Goal: Find specific page/section

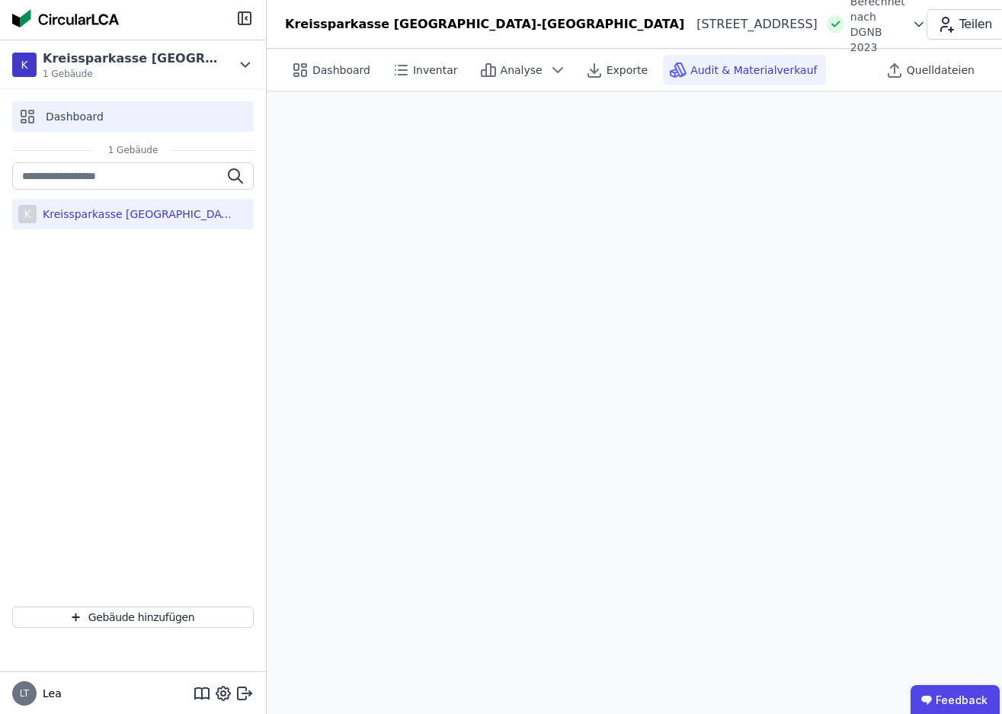
click at [81, 117] on span "Dashboard" at bounding box center [75, 116] width 58 height 15
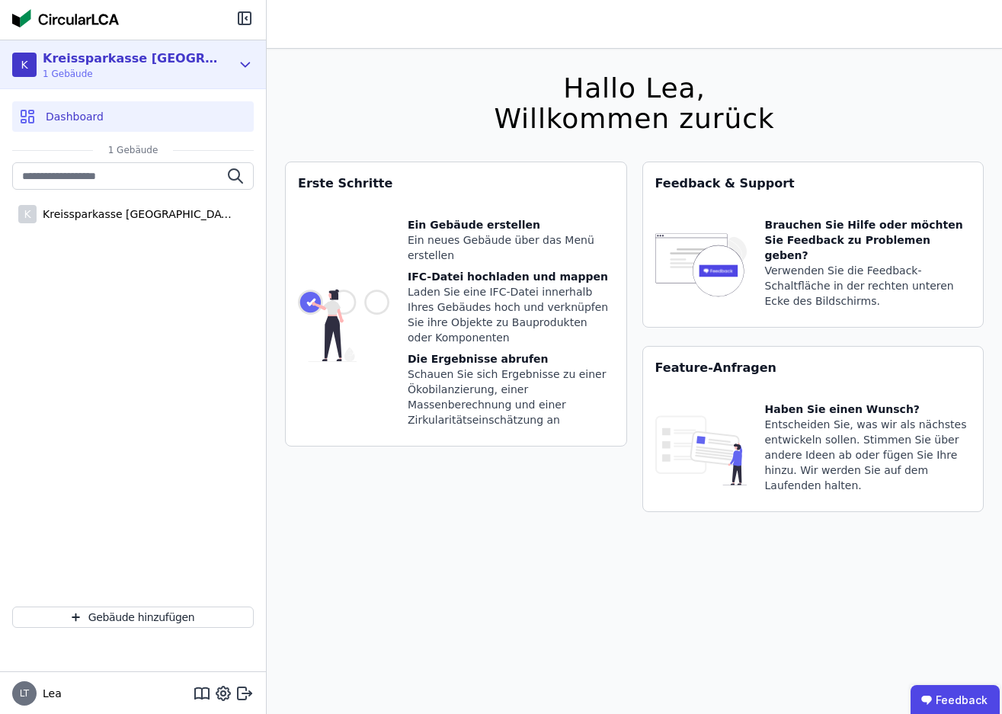
click at [94, 57] on div "Kreissparkasse [GEOGRAPHIC_DATA]" at bounding box center [130, 59] width 175 height 18
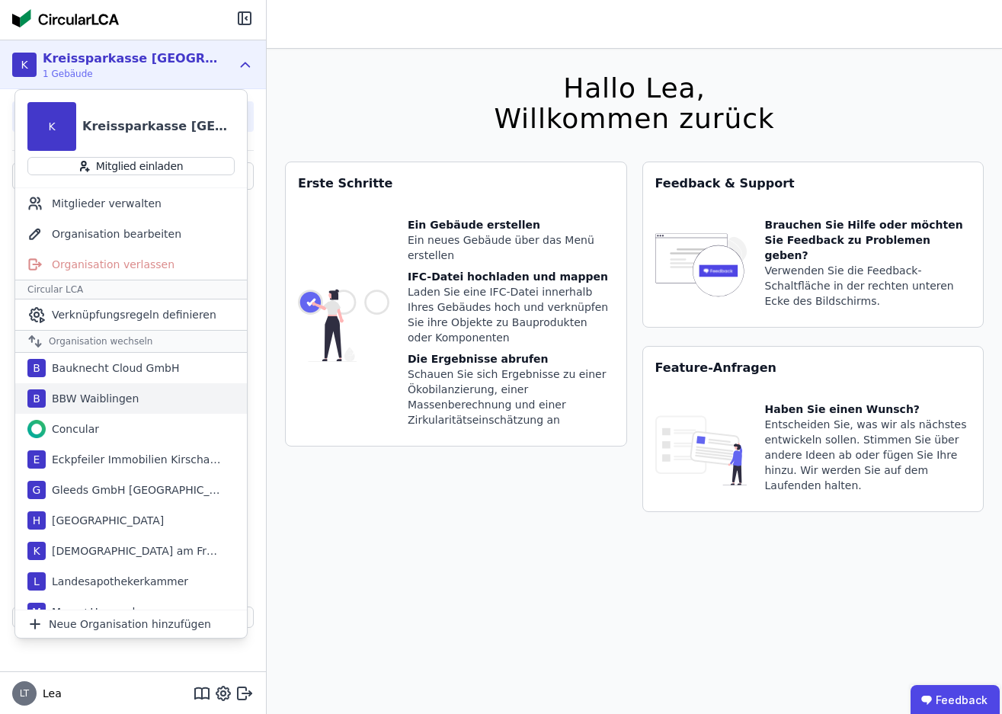
click at [94, 396] on div "BBW Waiblingen" at bounding box center [92, 398] width 93 height 15
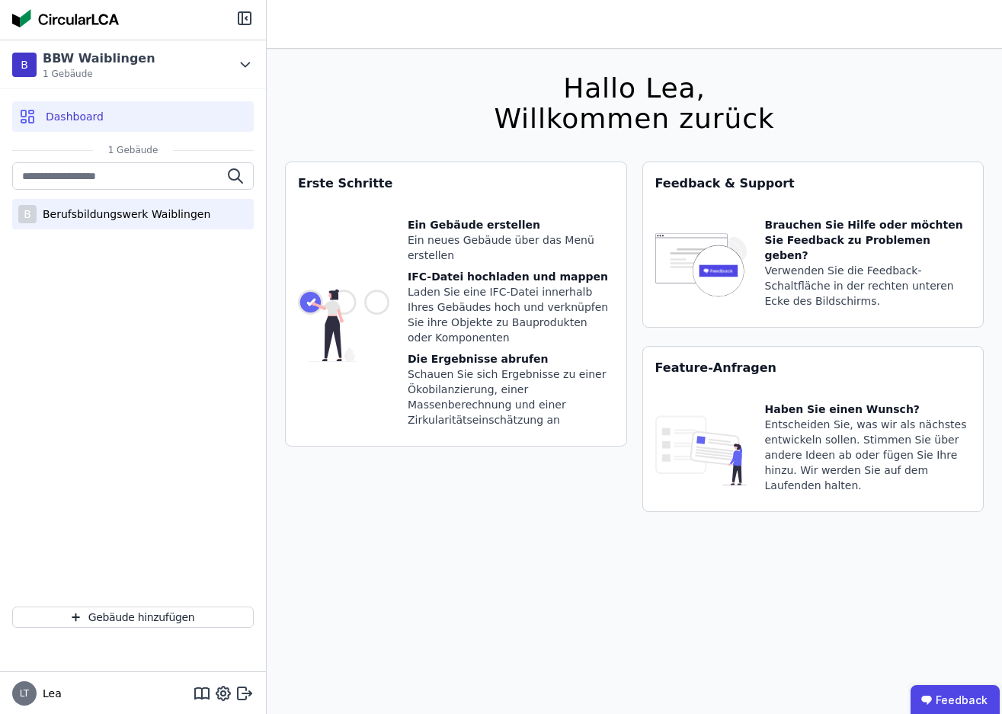
click at [117, 217] on div "Berufsbildungswerk Waiblingen" at bounding box center [124, 213] width 174 height 15
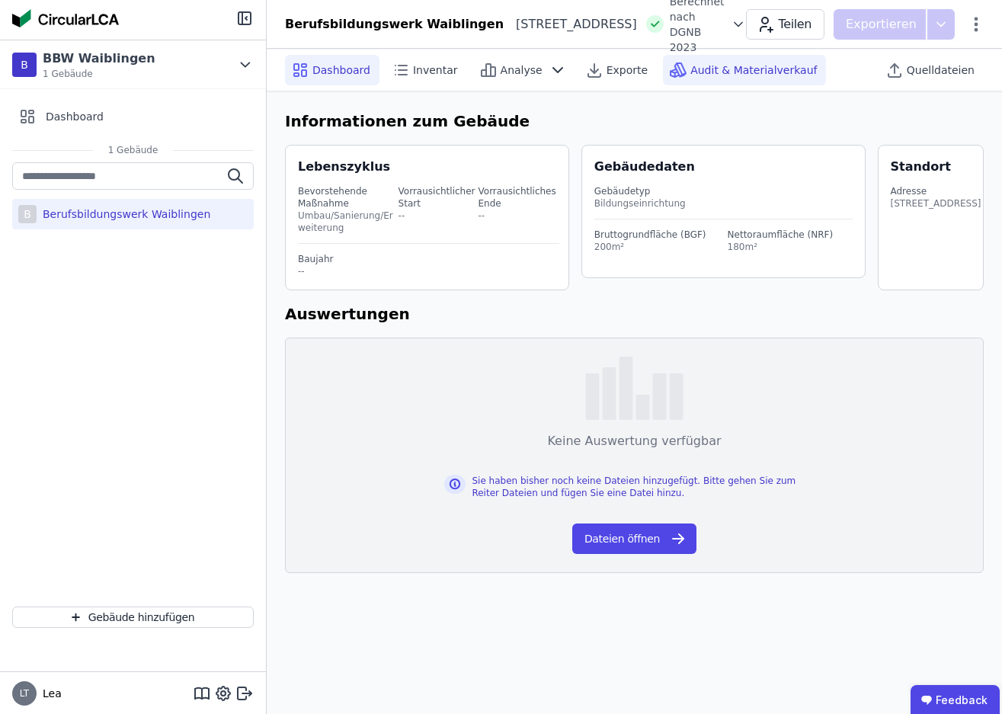
click at [703, 68] on span "Audit & Materialverkauf" at bounding box center [753, 69] width 126 height 15
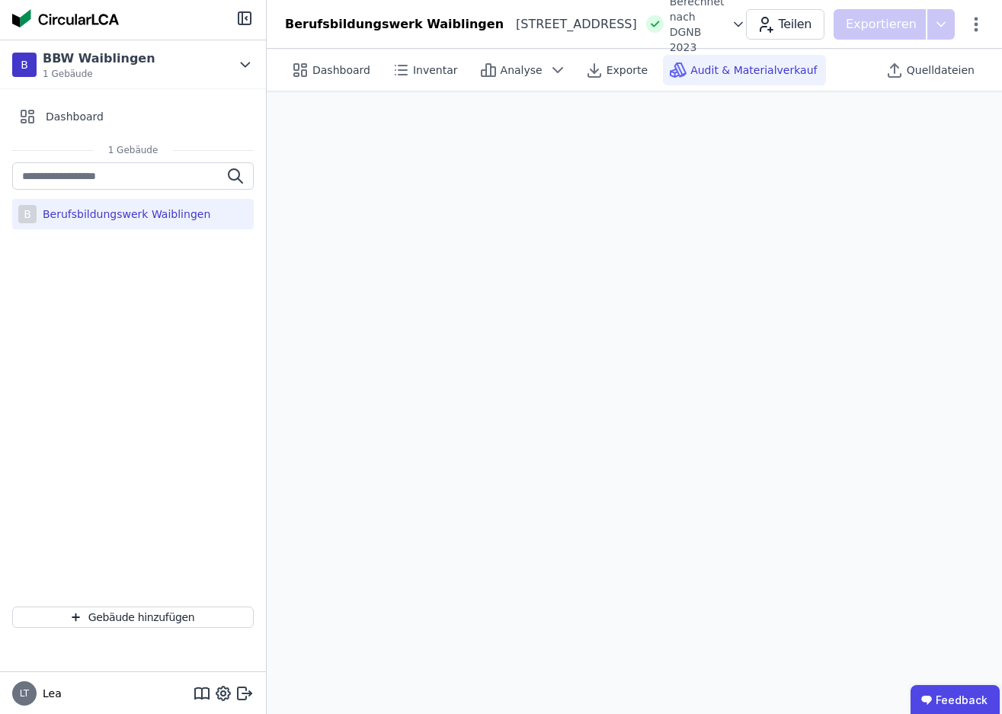
scroll to position [43, 0]
